Goal: Task Accomplishment & Management: Use online tool/utility

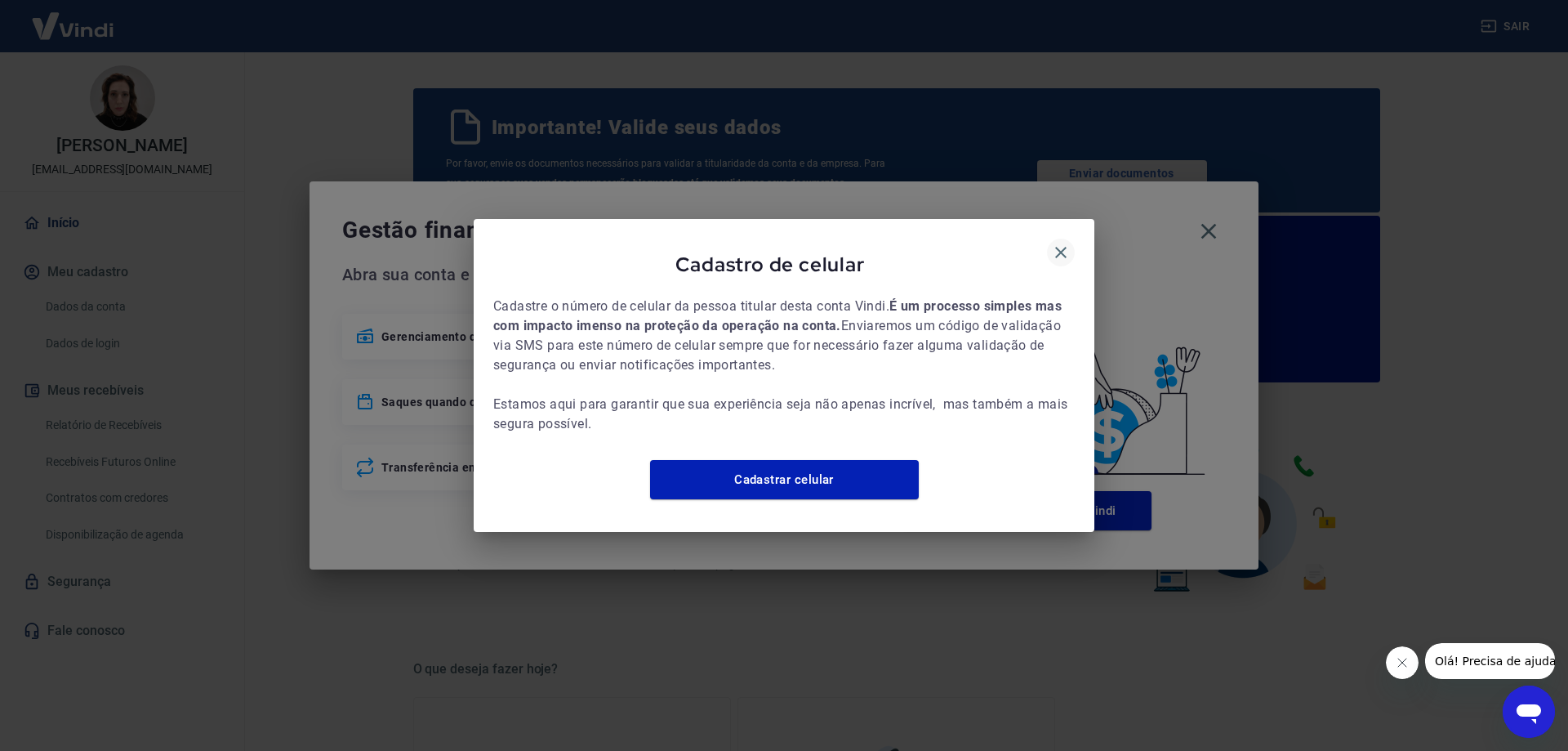
click at [1062, 245] on icon "button" at bounding box center [1061, 252] width 19 height 19
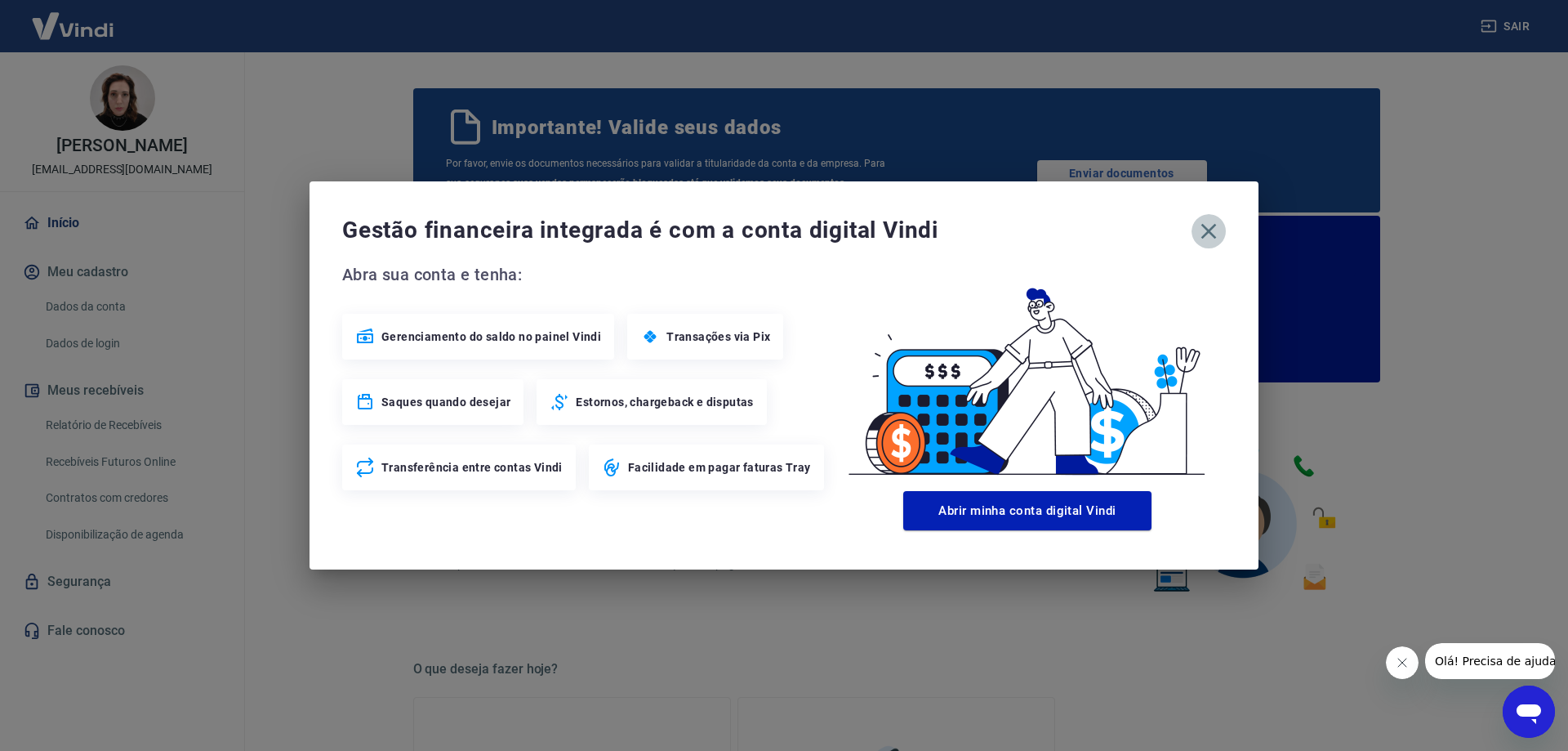
click at [1206, 232] on icon "button" at bounding box center [1209, 231] width 26 height 26
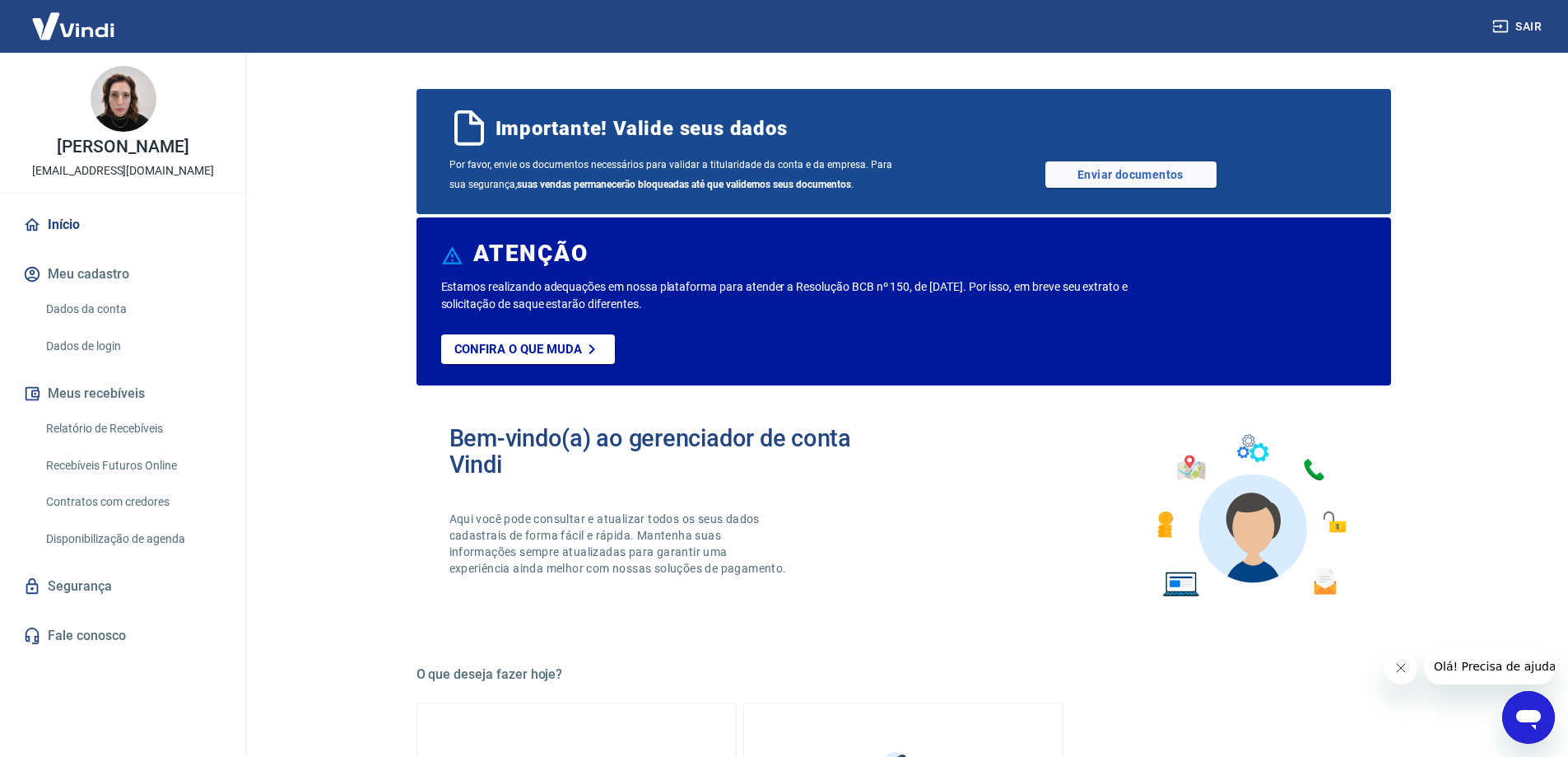
click at [104, 479] on link "Recebíveis Futuros Online" at bounding box center [133, 466] width 187 height 34
click at [1532, 23] on button "Sair" at bounding box center [1518, 27] width 59 height 30
